Goal: Information Seeking & Learning: Understand process/instructions

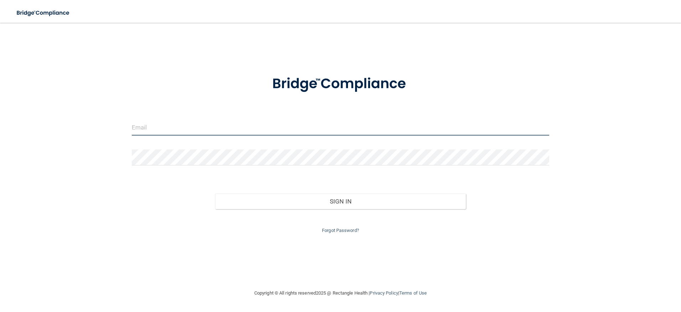
click at [179, 127] on input "email" at bounding box center [341, 128] width 418 height 16
type input "[PERSON_NAME][EMAIL_ADDRESS][DOMAIN_NAME]"
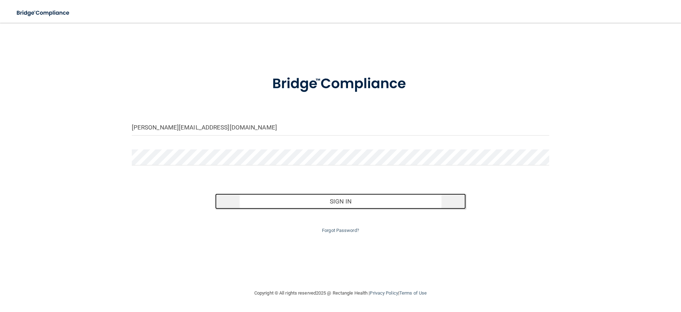
click at [353, 207] on button "Sign In" at bounding box center [340, 202] width 251 height 16
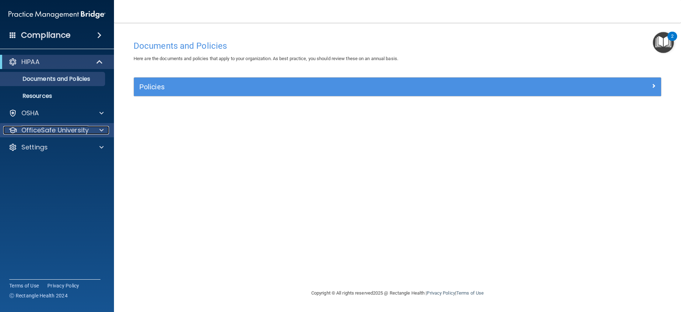
click at [78, 126] on p "OfficeSafe University" at bounding box center [54, 130] width 67 height 9
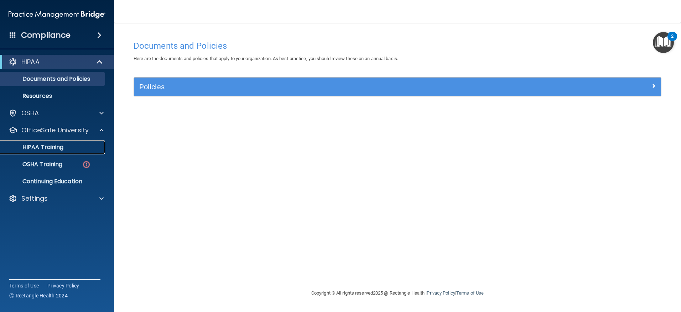
click at [67, 145] on div "HIPAA Training" at bounding box center [53, 147] width 97 height 7
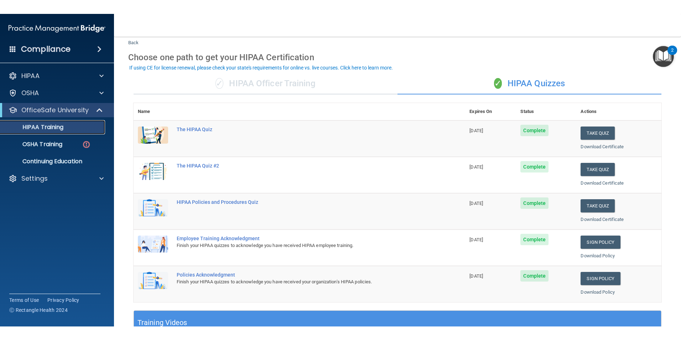
scroll to position [36, 0]
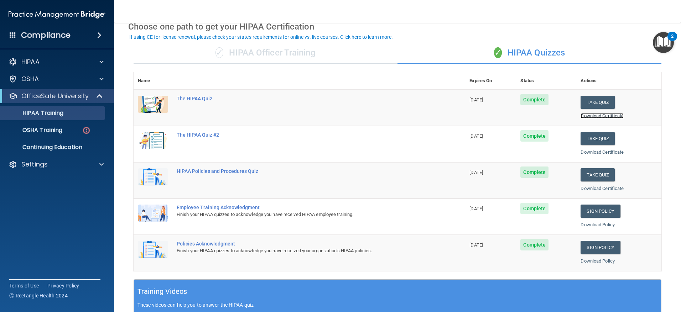
click at [606, 115] on link "Download Certificate" at bounding box center [601, 115] width 43 height 5
click at [598, 151] on link "Download Certificate" at bounding box center [601, 152] width 43 height 5
click at [587, 186] on link "Download Certificate" at bounding box center [601, 188] width 43 height 5
click at [591, 207] on link "Sign Policy" at bounding box center [600, 211] width 40 height 13
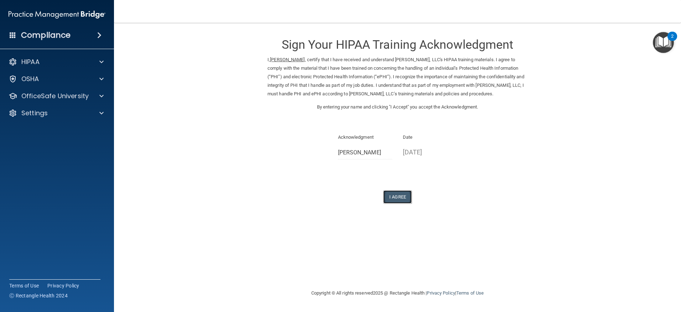
click at [397, 204] on button "I Agree" at bounding box center [397, 197] width 28 height 13
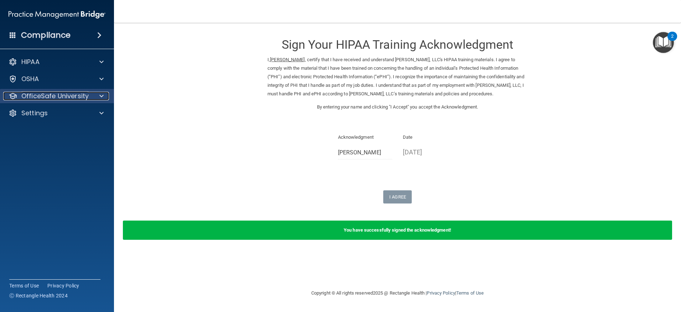
click at [55, 96] on p "OfficeSafe University" at bounding box center [54, 96] width 67 height 9
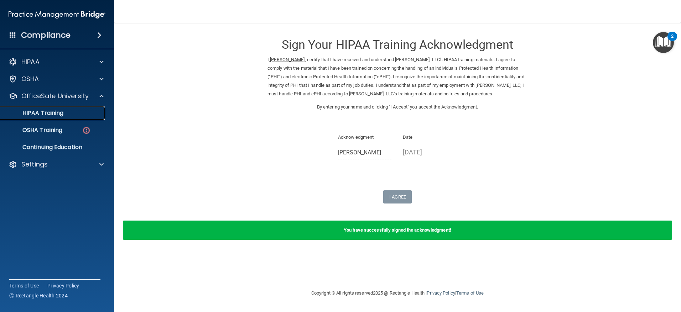
click at [51, 115] on p "HIPAA Training" at bounding box center [34, 113] width 59 height 7
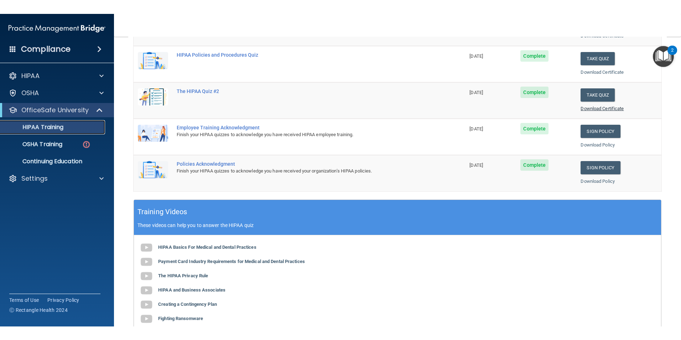
scroll to position [142, 0]
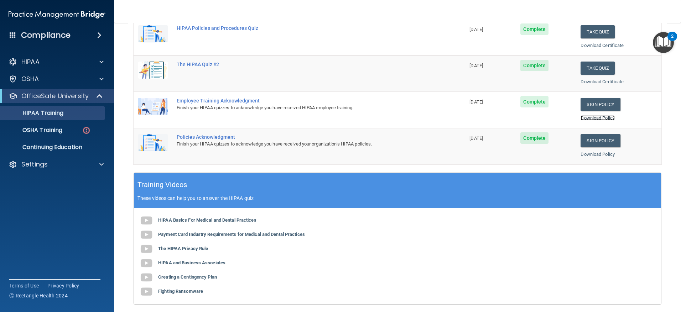
click at [587, 118] on link "Download Policy" at bounding box center [597, 117] width 34 height 5
click at [595, 156] on link "Download Policy" at bounding box center [597, 154] width 34 height 5
